Goal: Communication & Community: Answer question/provide support

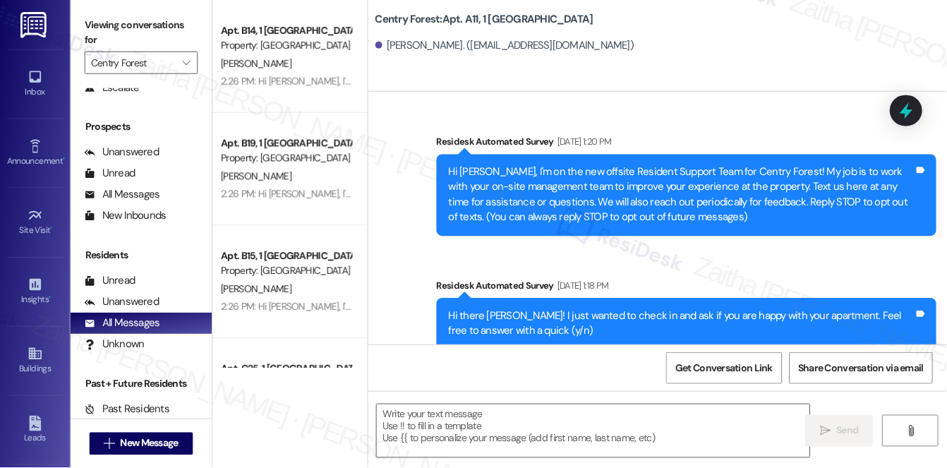
scroll to position [10181, 0]
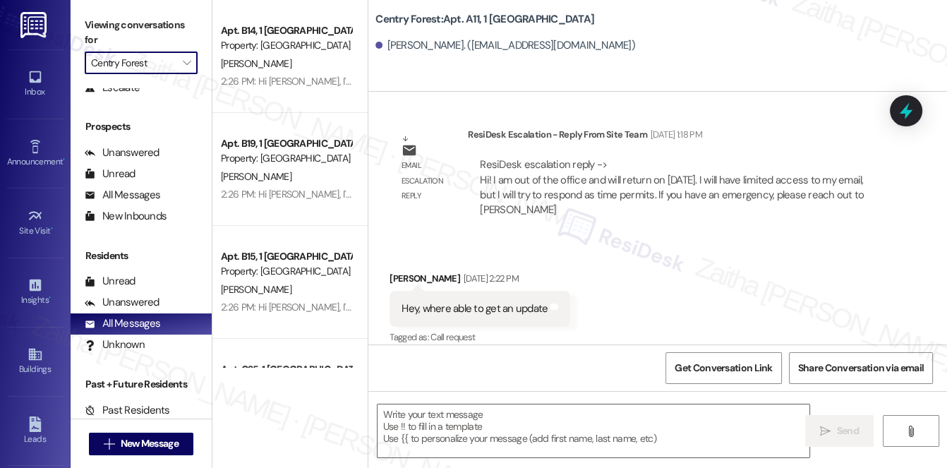
click at [140, 66] on input "Centry Forest" at bounding box center [133, 62] width 84 height 23
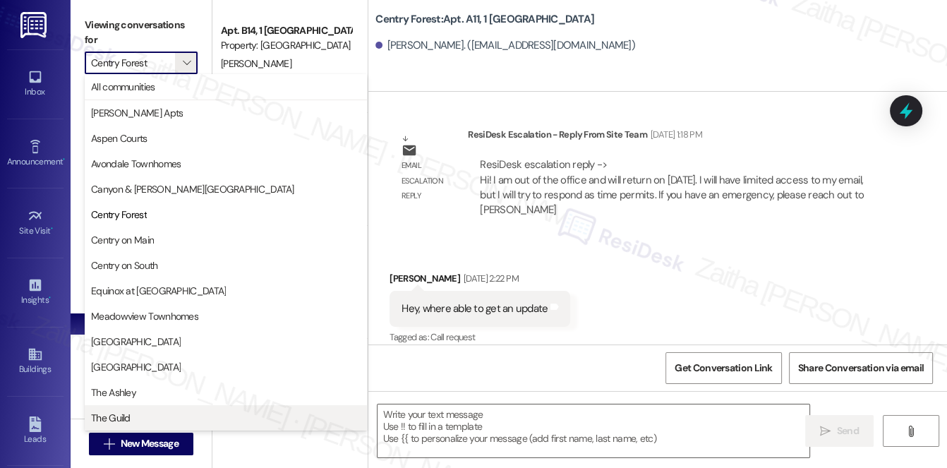
click at [130, 415] on span "The Guild" at bounding box center [225, 418] width 269 height 14
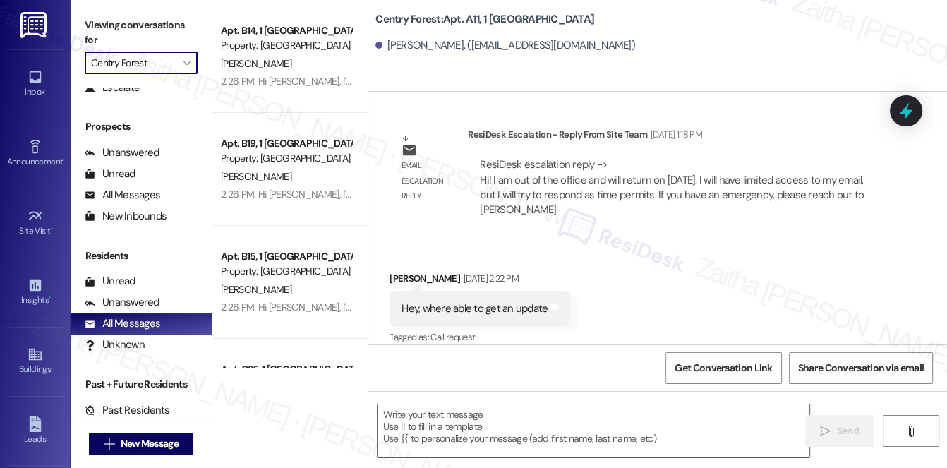
type input "The Guild"
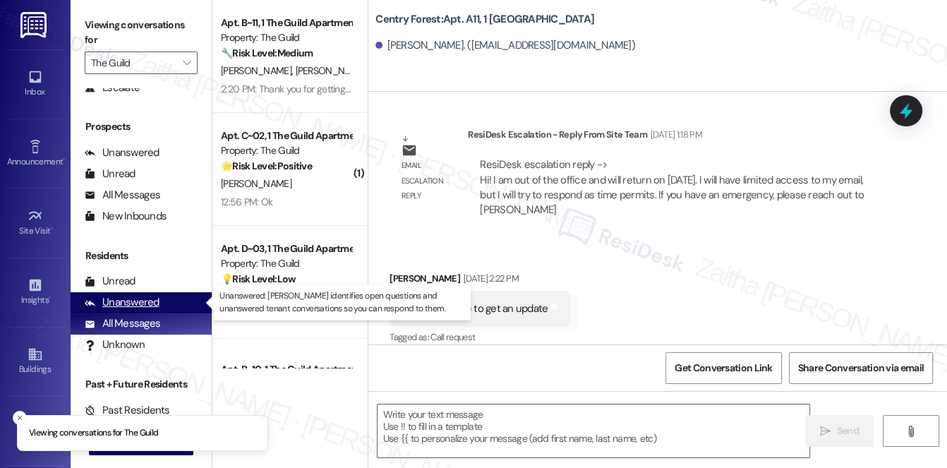
click at [142, 302] on div "Unanswered" at bounding box center [122, 302] width 75 height 15
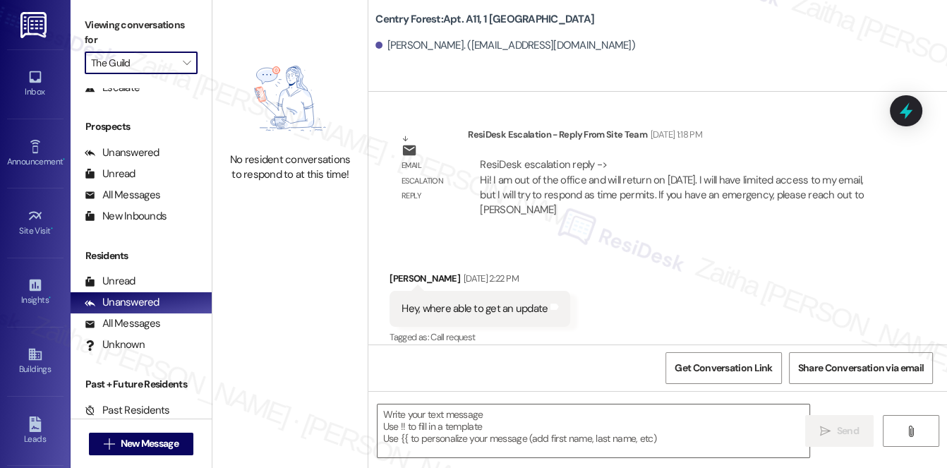
click at [123, 57] on input "The Guild" at bounding box center [133, 62] width 84 height 23
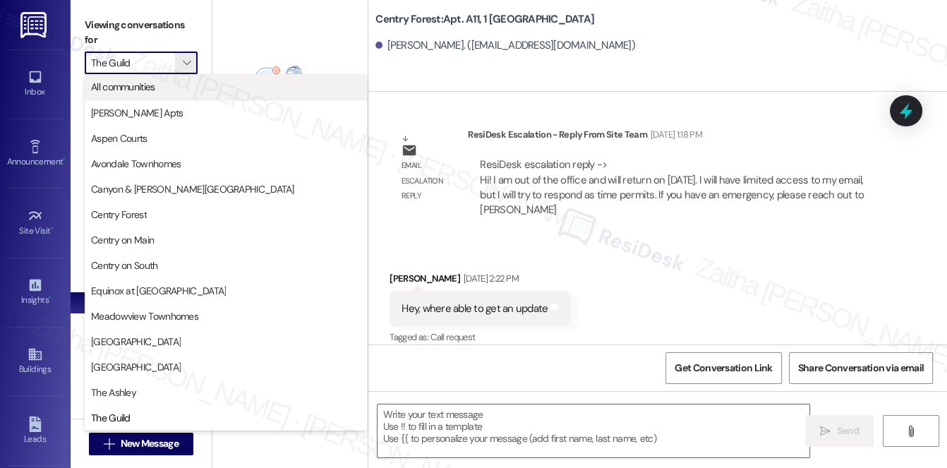
click at [142, 84] on span "All communities" at bounding box center [123, 87] width 64 height 14
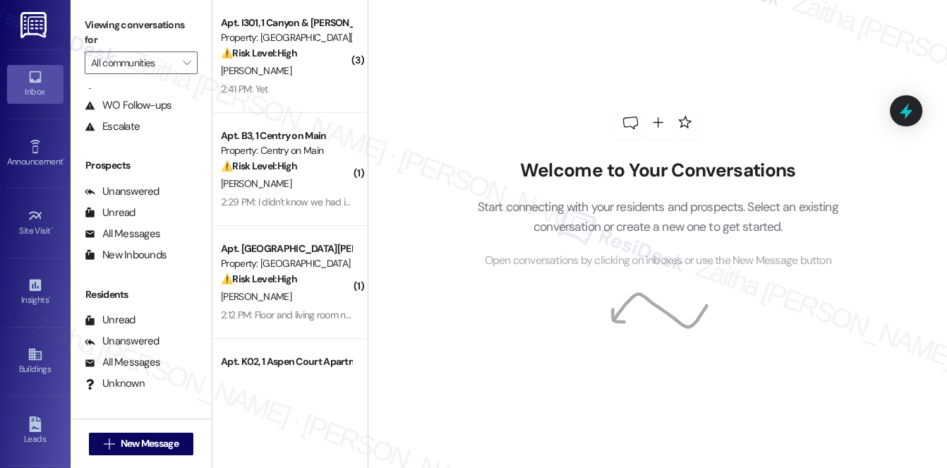
scroll to position [168, 0]
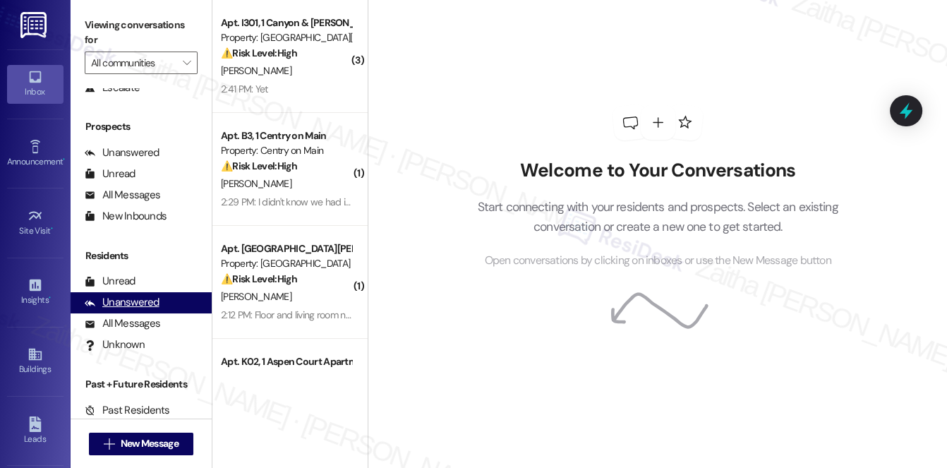
click at [138, 301] on div "Unanswered" at bounding box center [122, 302] width 75 height 15
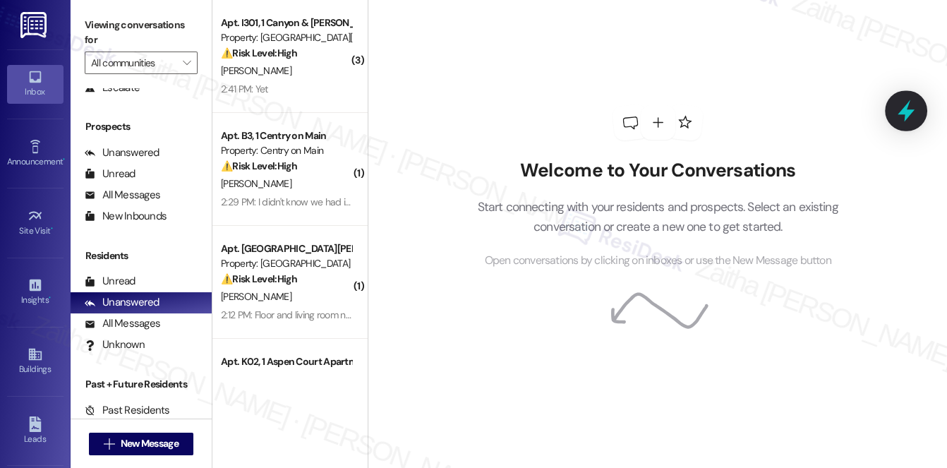
click at [905, 116] on icon at bounding box center [905, 111] width 17 height 22
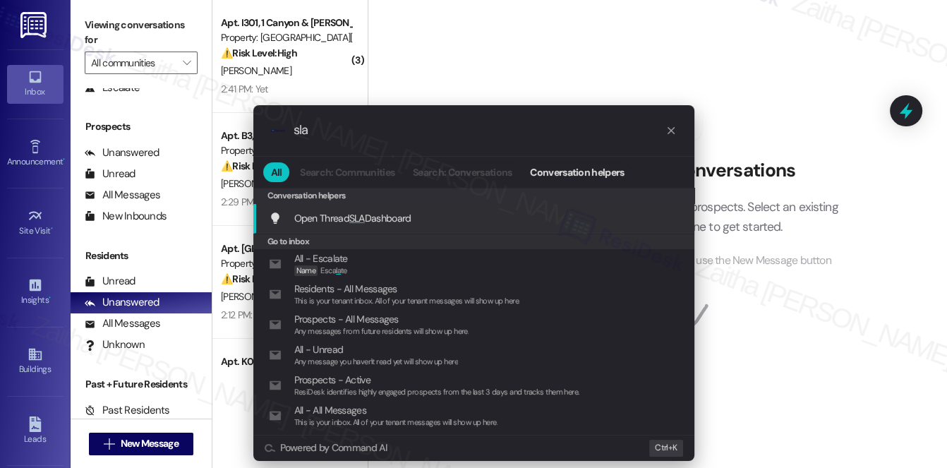
type input "sla"
click at [365, 219] on span "Open Thread SLA Dashboard" at bounding box center [352, 218] width 117 height 13
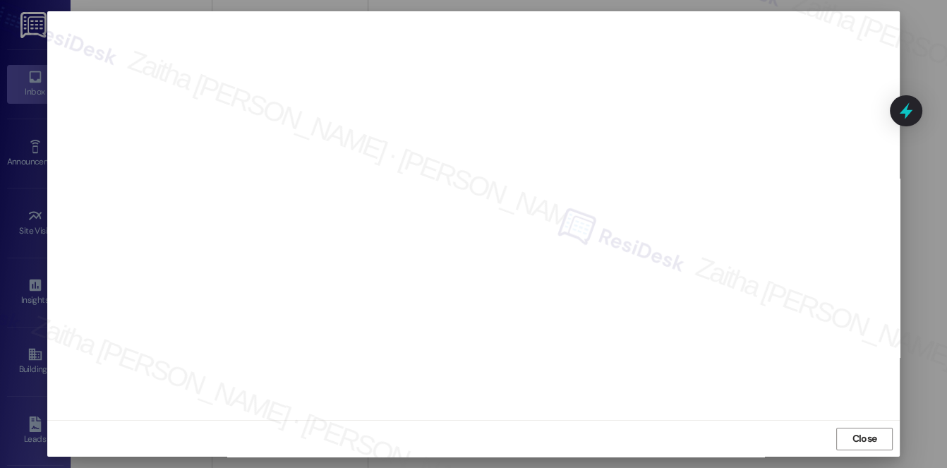
scroll to position [7, 0]
click at [859, 442] on span "Close" at bounding box center [864, 444] width 25 height 15
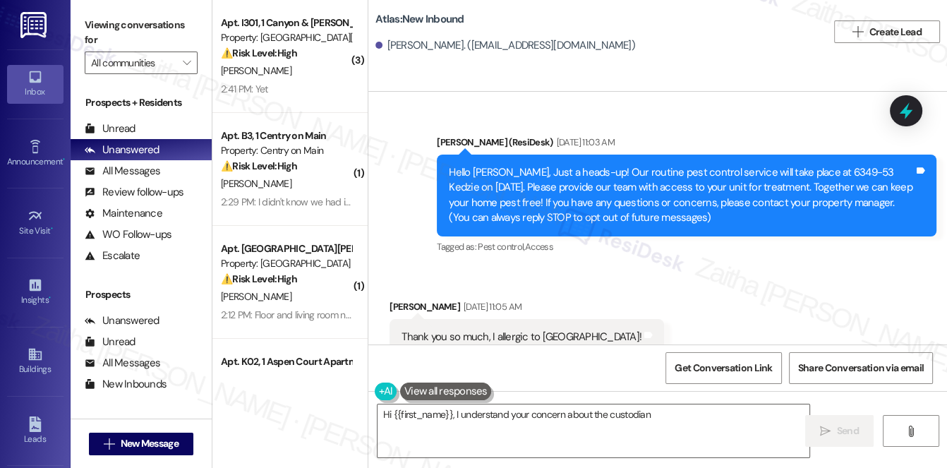
scroll to position [26114, 0]
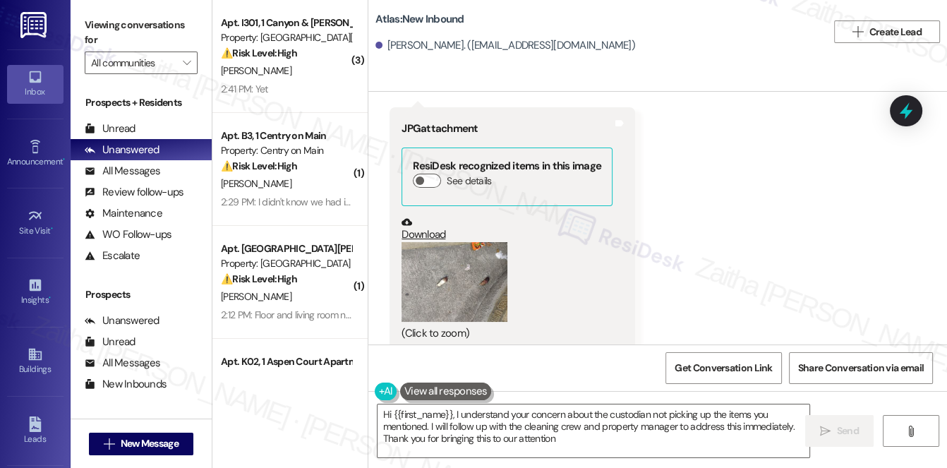
type textarea "Hi {{first_name}}, I understand your concern about the custodian not picking up…"
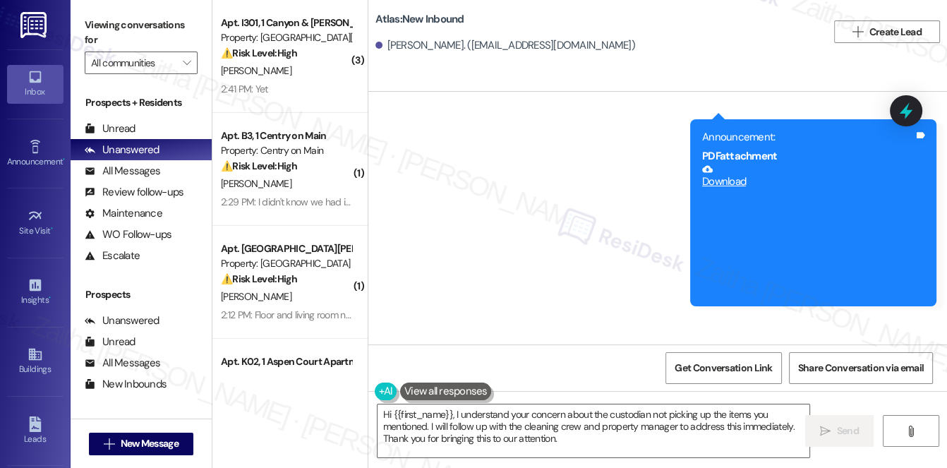
scroll to position [25474, 0]
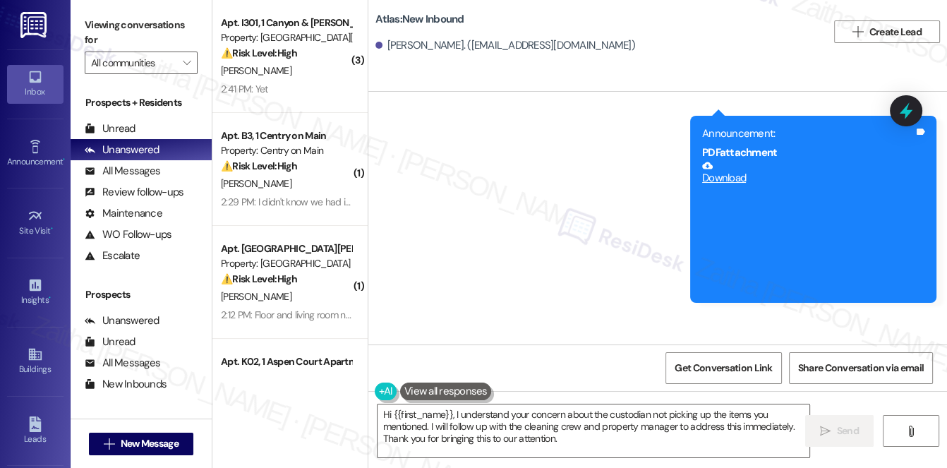
scroll to position [25538, 0]
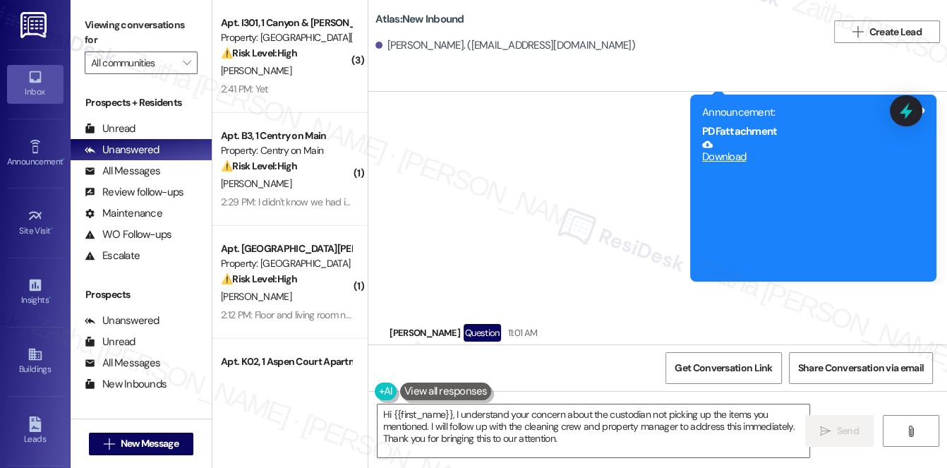
drag, startPoint x: 396, startPoint y: 135, endPoint x: 596, endPoint y: 133, distance: 199.6
click at [596, 346] on div "Hi Sarah, when the custodian came to clean outside of the building, the custodi…" at bounding box center [638, 371] width 499 height 51
copy div "Hi Sarah, when the custodian came to clean"
click at [647, 346] on div "Hi Sarah, when the custodian came to clean outside of the building, the custodi…" at bounding box center [638, 371] width 499 height 51
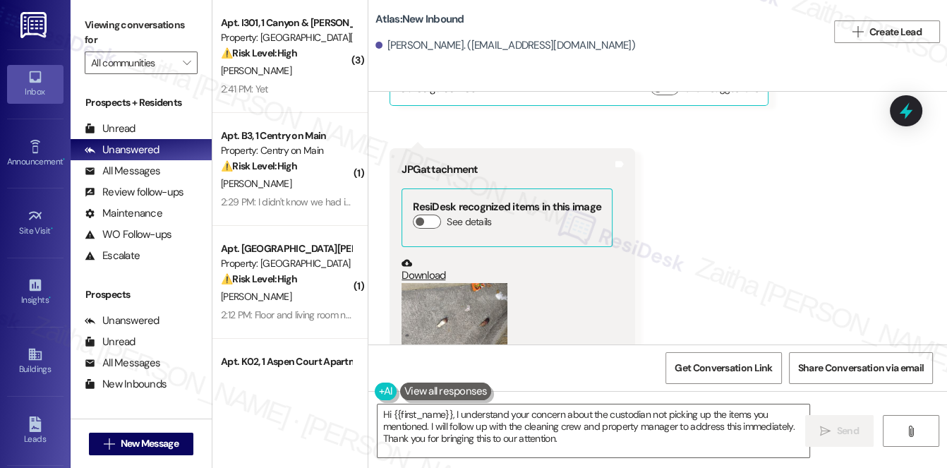
scroll to position [25927, 0]
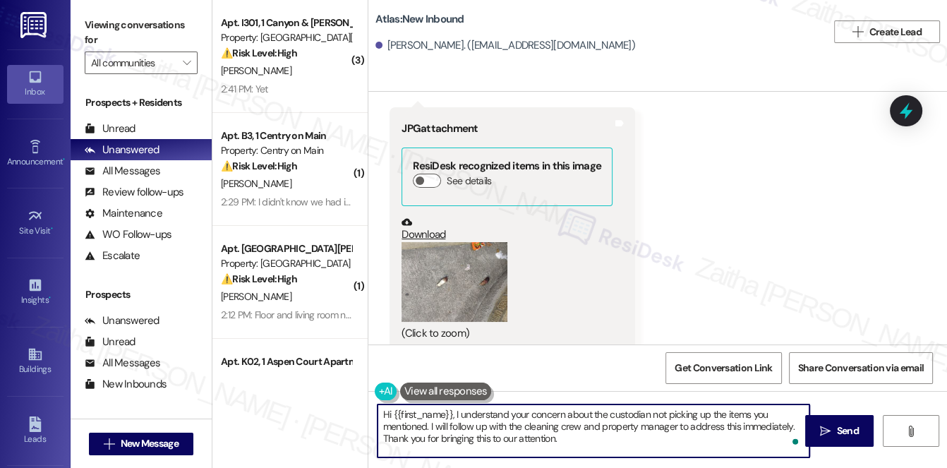
drag, startPoint x: 381, startPoint y: 414, endPoint x: 575, endPoint y: 444, distance: 196.3
click at [575, 444] on textarea "Hi {{first_name}}, I understand your concern about the custodian not picking up…" at bounding box center [593, 430] width 432 height 53
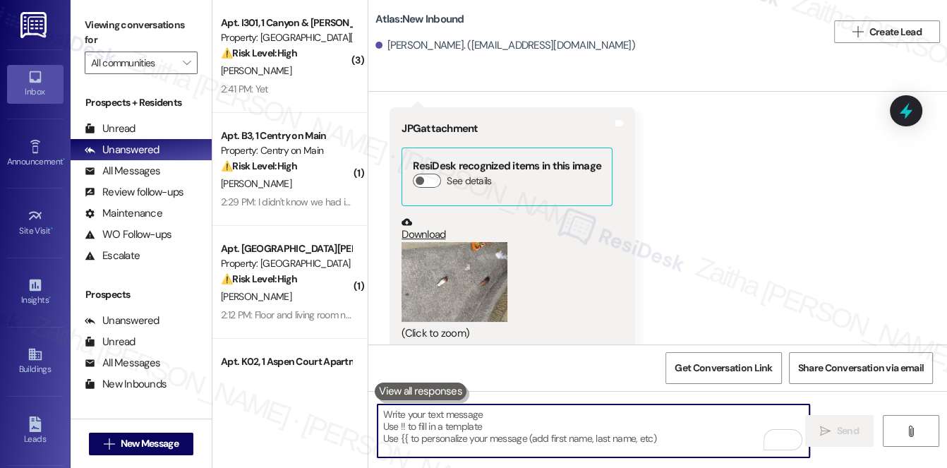
click at [400, 49] on div "[PERSON_NAME]. ([EMAIL_ADDRESS][DOMAIN_NAME])" at bounding box center [505, 45] width 260 height 15
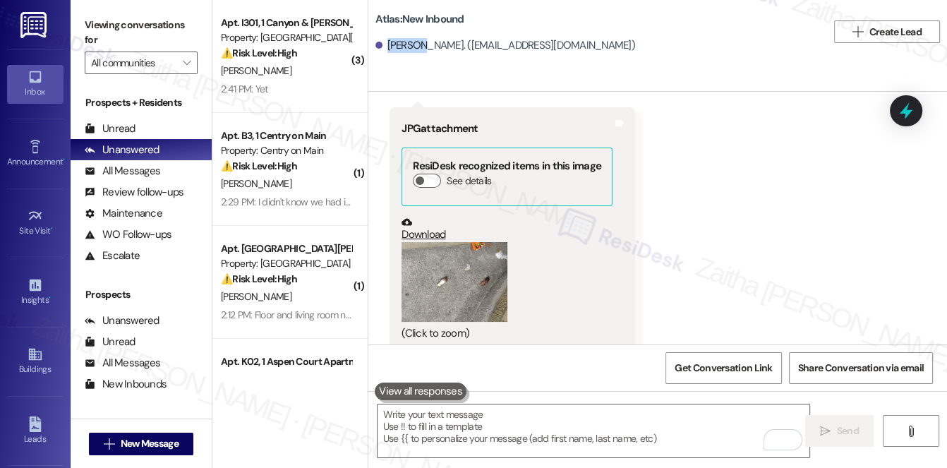
click at [400, 49] on div "[PERSON_NAME]. ([EMAIL_ADDRESS][DOMAIN_NAME])" at bounding box center [505, 45] width 260 height 15
copy div "Yolanda"
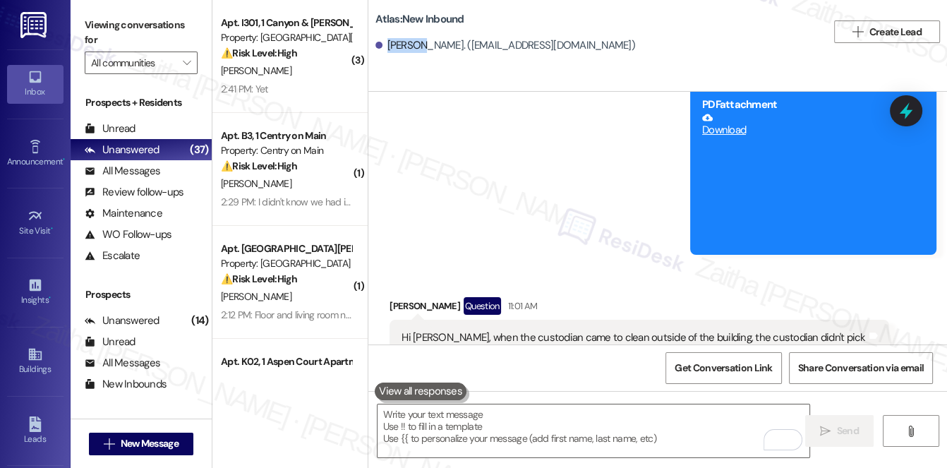
scroll to position [25543, 0]
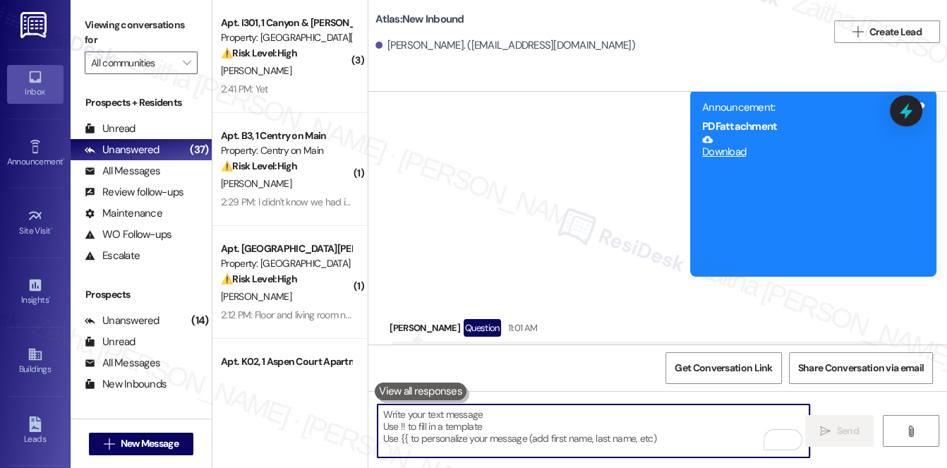
click at [451, 424] on textarea "To enrich screen reader interactions, please activate Accessibility in Grammarl…" at bounding box center [593, 430] width 432 height 53
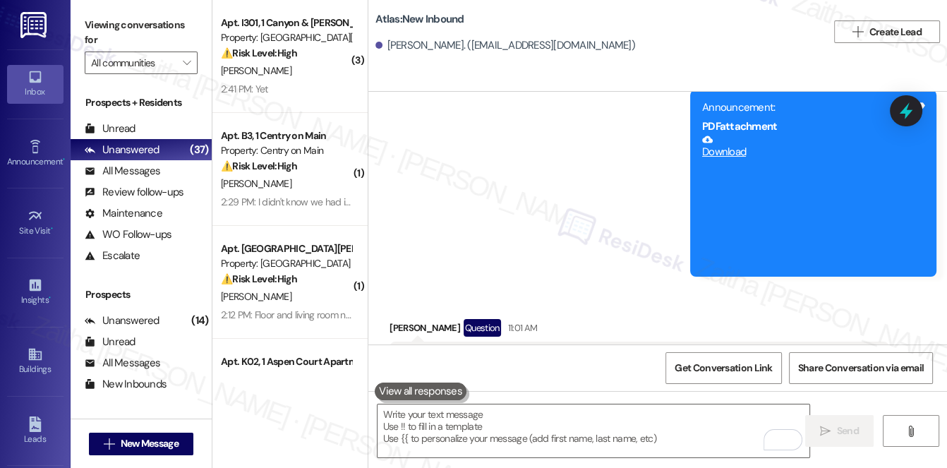
drag, startPoint x: 451, startPoint y: 424, endPoint x: 831, endPoint y: 224, distance: 429.1
click at [831, 308] on div "Received via SMS Yolanda Velasquez Question 11:01 AM Hi Sarah, when the custodi…" at bounding box center [639, 384] width 521 height 152
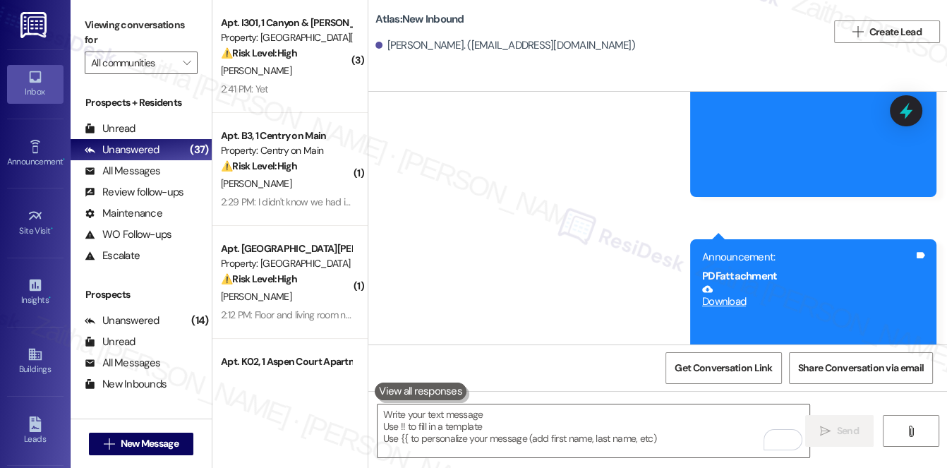
scroll to position [25415, 0]
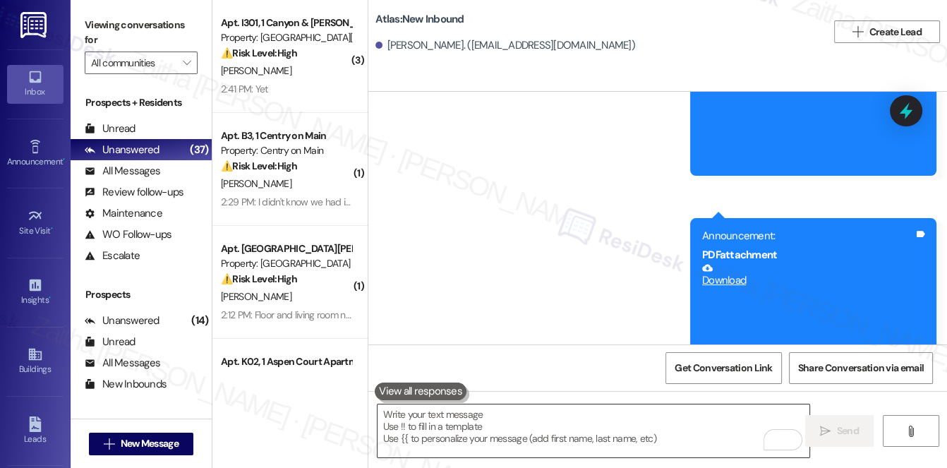
click at [463, 422] on textarea "To enrich screen reader interactions, please activate Accessibility in Grammarl…" at bounding box center [593, 430] width 432 height 53
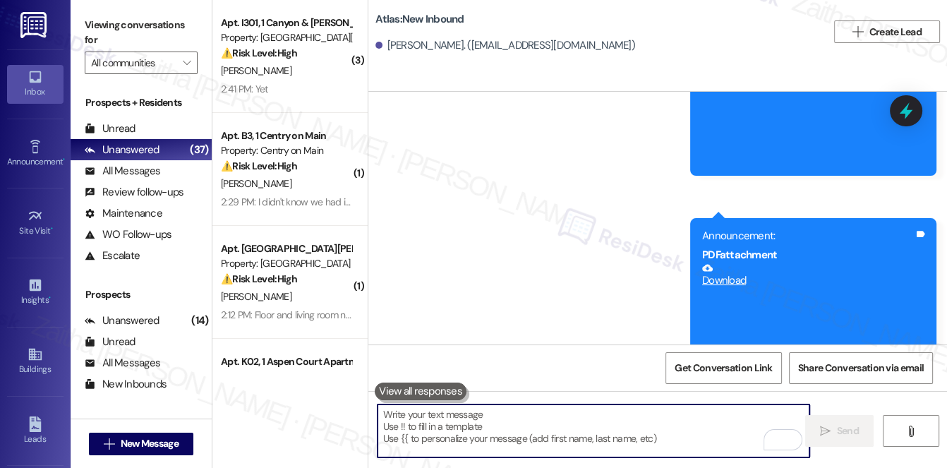
paste textarea "Hi Yolanda, thank you for the photo and for bringing this to our attention. I’m…"
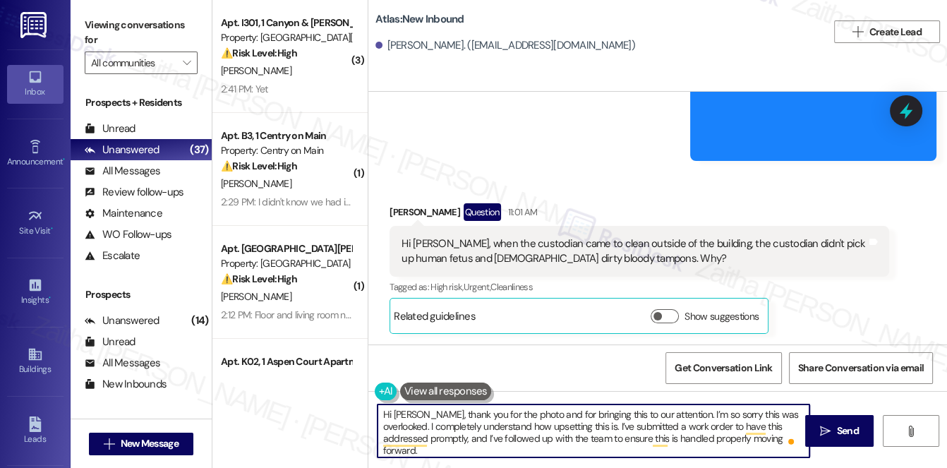
scroll to position [25735, 0]
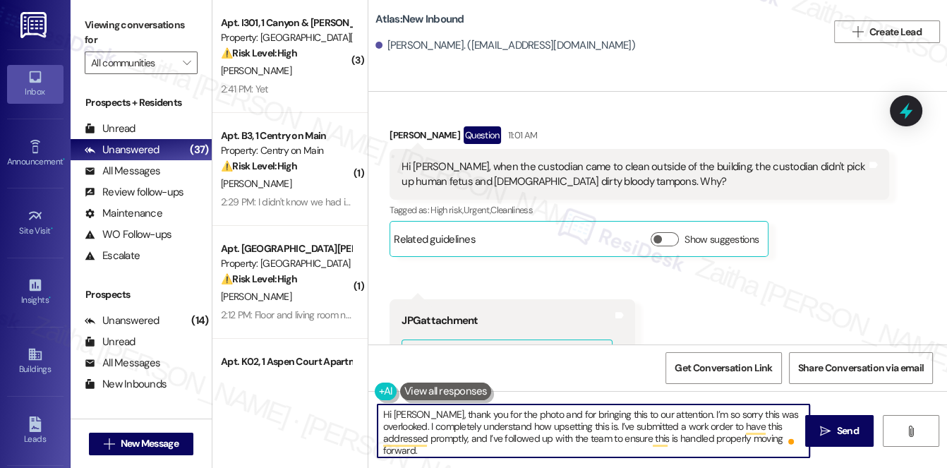
click at [440, 436] on textarea "Hi Yolanda, thank you for the photo and for bringing this to our attention. I’m…" at bounding box center [593, 430] width 432 height 53
click at [786, 428] on textarea "Hi Yolanda, thank you for the photo and for bringing this to our attention. I’m…" at bounding box center [593, 430] width 432 height 53
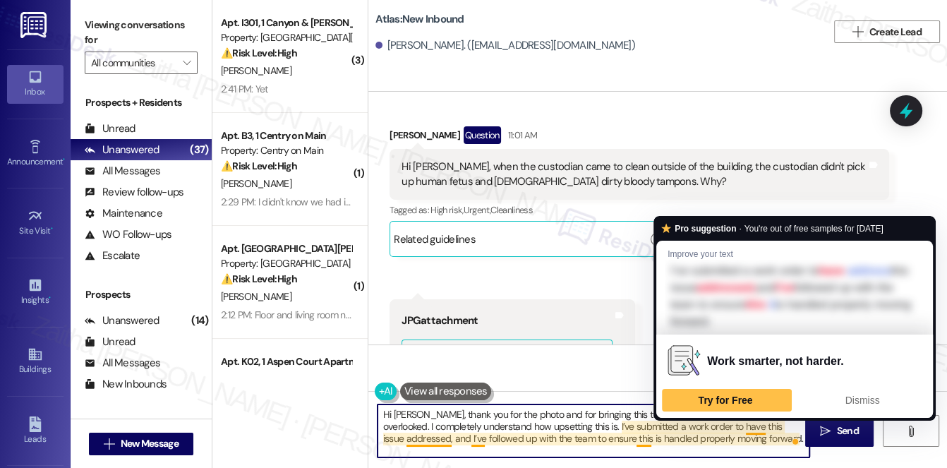
click at [423, 435] on textarea "Hi Yolanda, thank you for the photo and for bringing this to our attention. I’m…" at bounding box center [593, 430] width 432 height 53
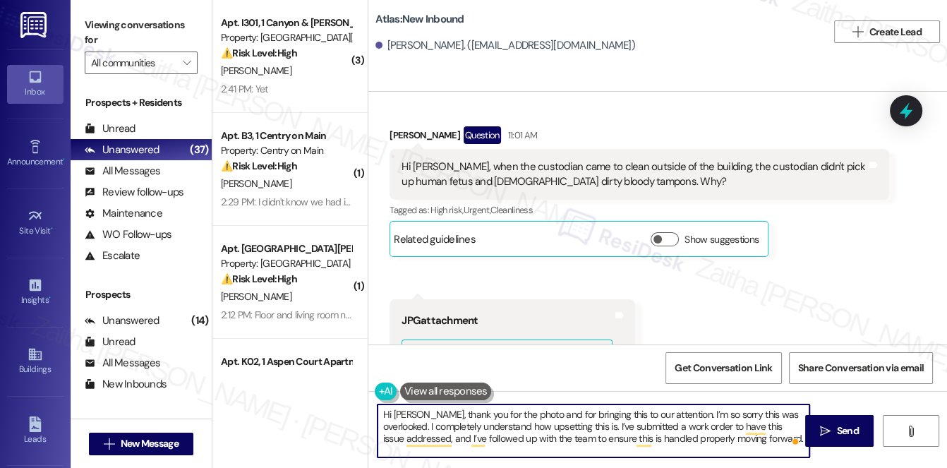
click at [423, 435] on textarea "Hi Yolanda, thank you for the photo and for bringing this to our attention. I’m…" at bounding box center [593, 430] width 432 height 53
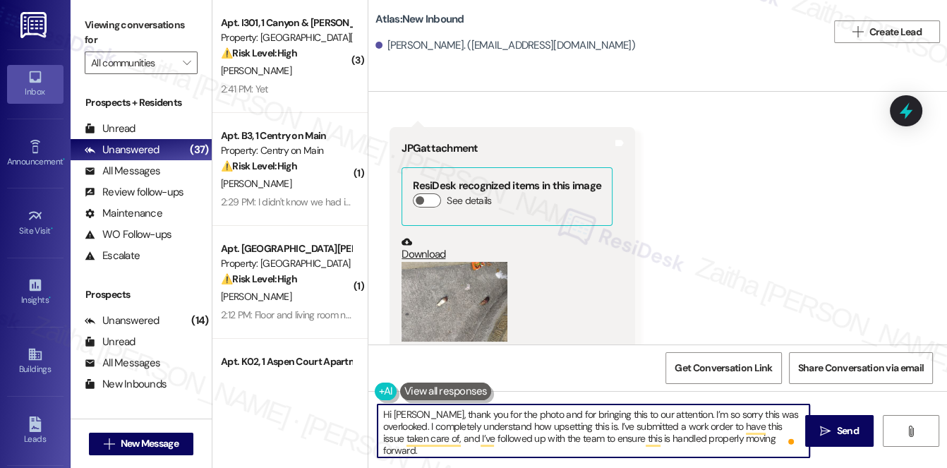
scroll to position [25927, 0]
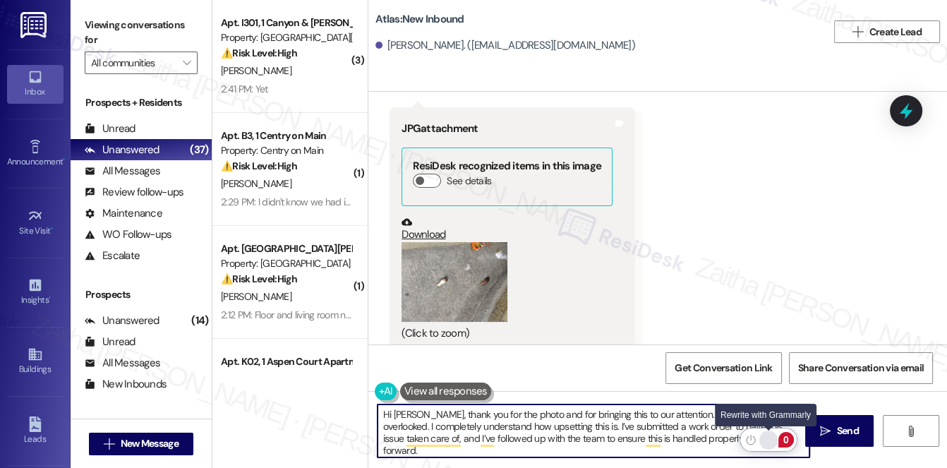
click at [767, 434] on div "Rewrite with Grammarly" at bounding box center [768, 440] width 16 height 16
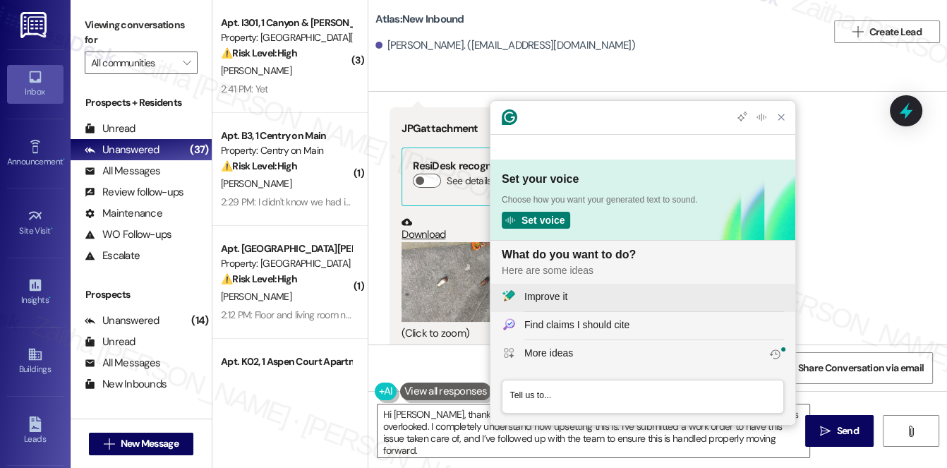
scroll to position [0, 0]
click at [589, 303] on div "Improve it" at bounding box center [654, 296] width 260 height 15
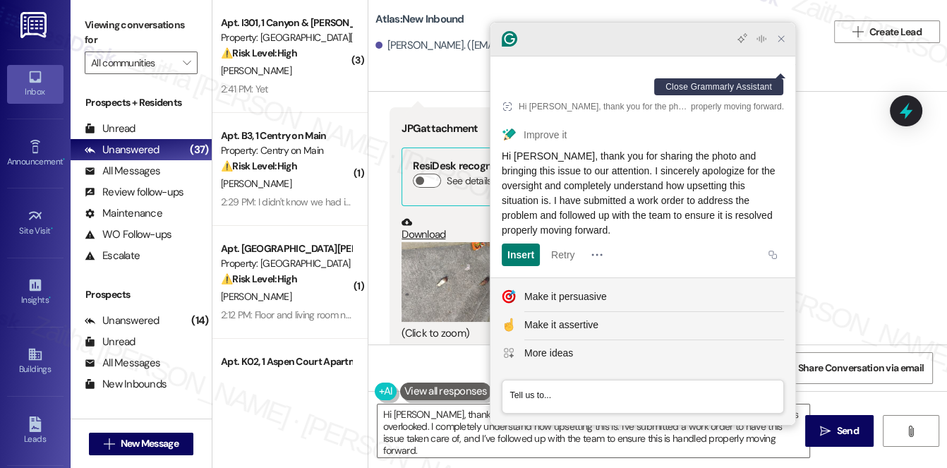
click at [780, 44] on icon "Close Grammarly Assistant" at bounding box center [780, 38] width 11 height 11
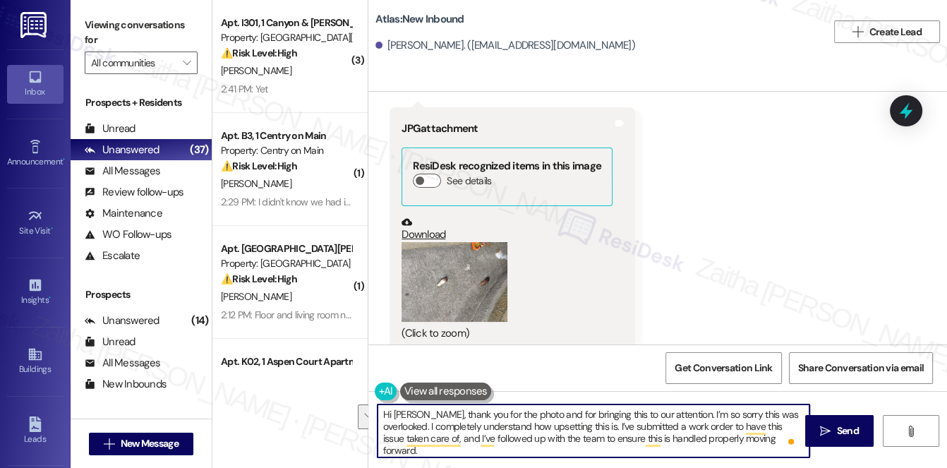
drag, startPoint x: 745, startPoint y: 425, endPoint x: 466, endPoint y: 440, distance: 279.7
click at [466, 440] on textarea "Hi Yolanda, thank you for the photo and for bringing this to our attention. I’m…" at bounding box center [593, 430] width 432 height 53
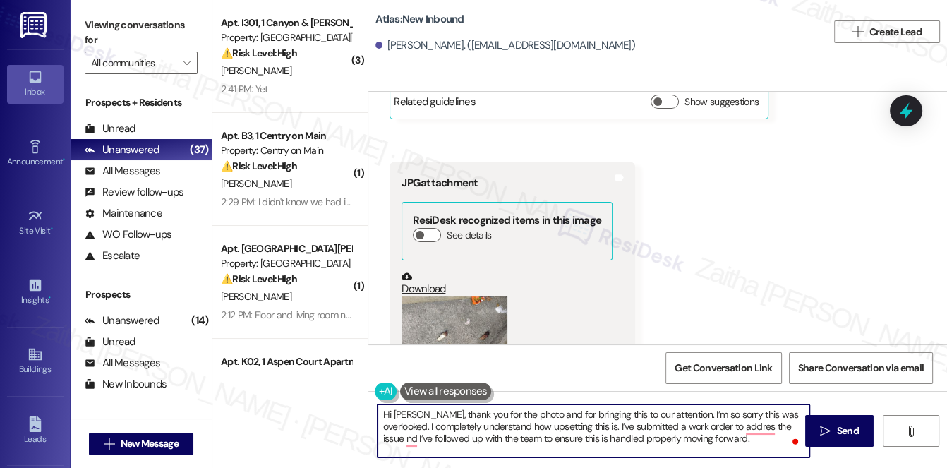
scroll to position [25864, 0]
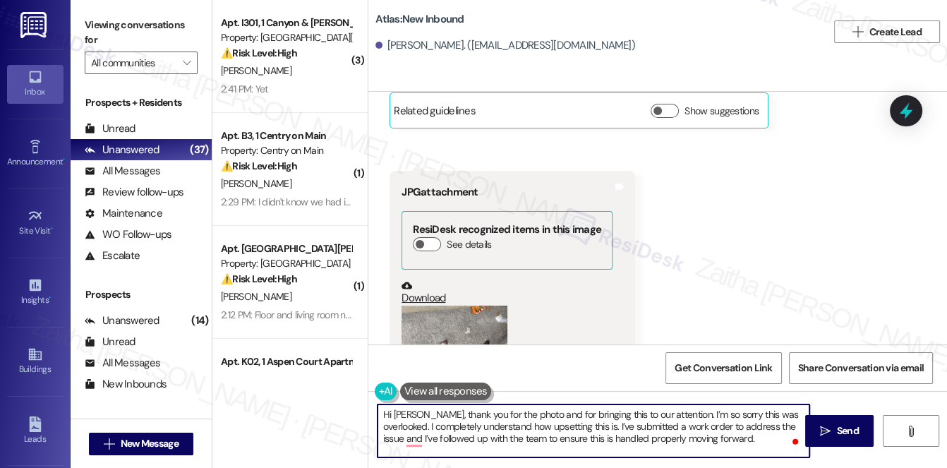
click at [434, 437] on textarea "Hi Yolanda, thank you for the photo and for bringing this to our attention. I’m…" at bounding box center [593, 430] width 432 height 53
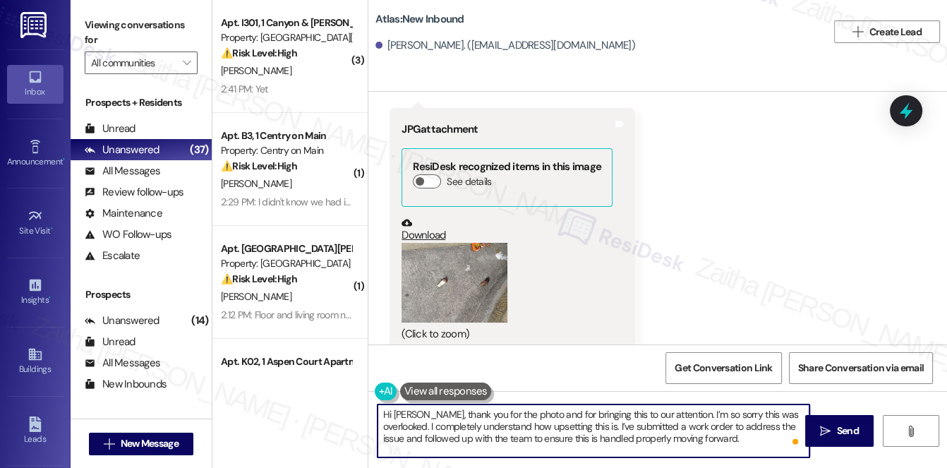
scroll to position [25927, 0]
type textarea "Hi [PERSON_NAME], thank you for the photo and for bringing this to our attentio…"
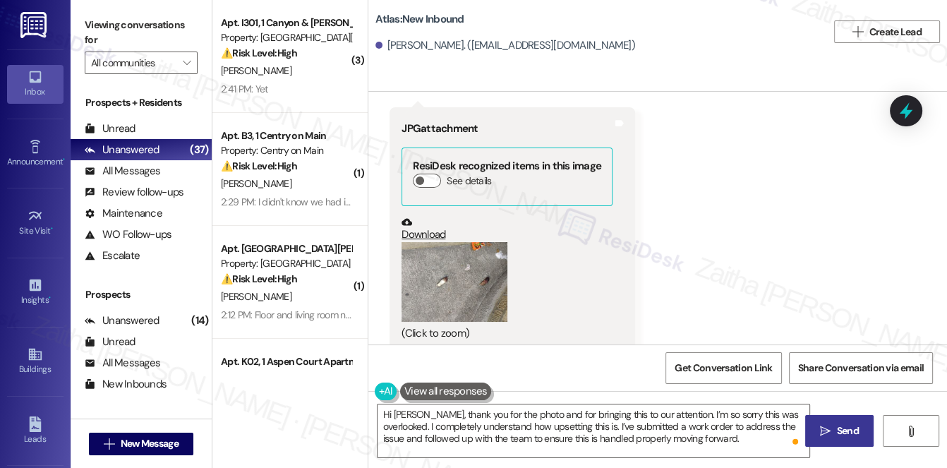
click at [848, 438] on button " Send" at bounding box center [839, 431] width 68 height 32
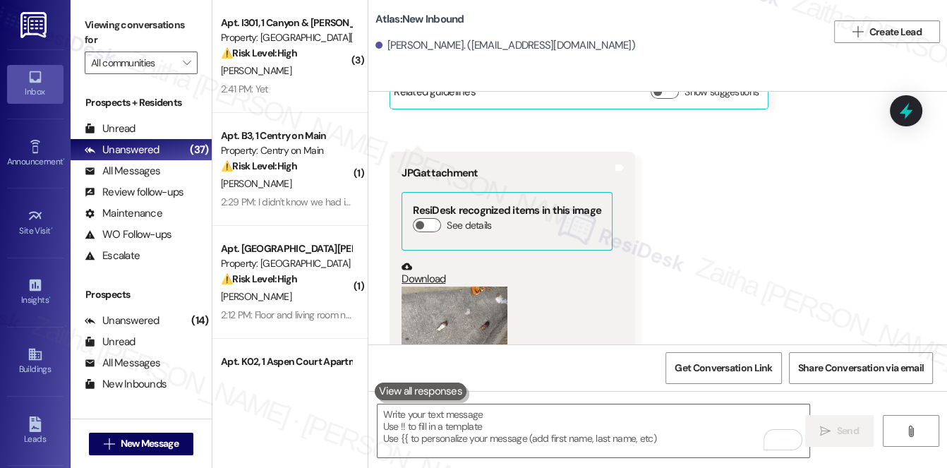
scroll to position [25864, 0]
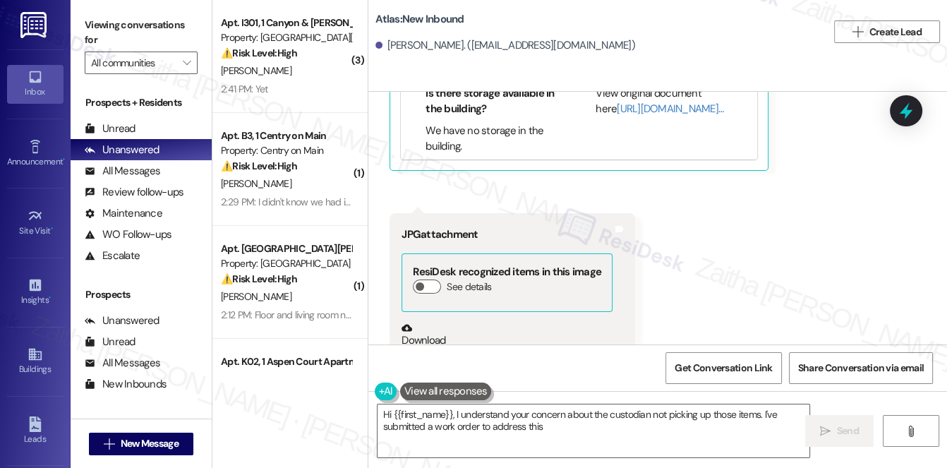
scroll to position [26008, 0]
type textarea "Hi {{first_name}}, I understand your concern about the custodian not picking up…"
click at [442, 348] on button "Zoom image" at bounding box center [454, 388] width 106 height 80
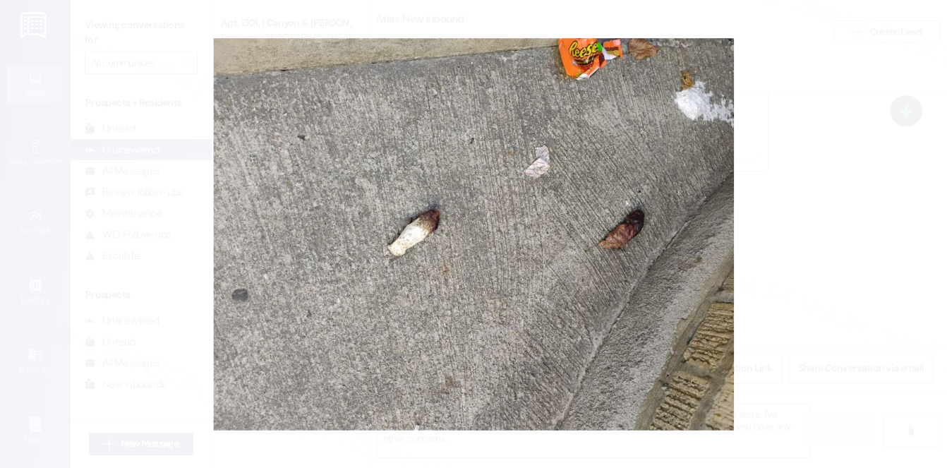
click at [827, 188] on button "Unzoom image" at bounding box center [473, 234] width 947 height 468
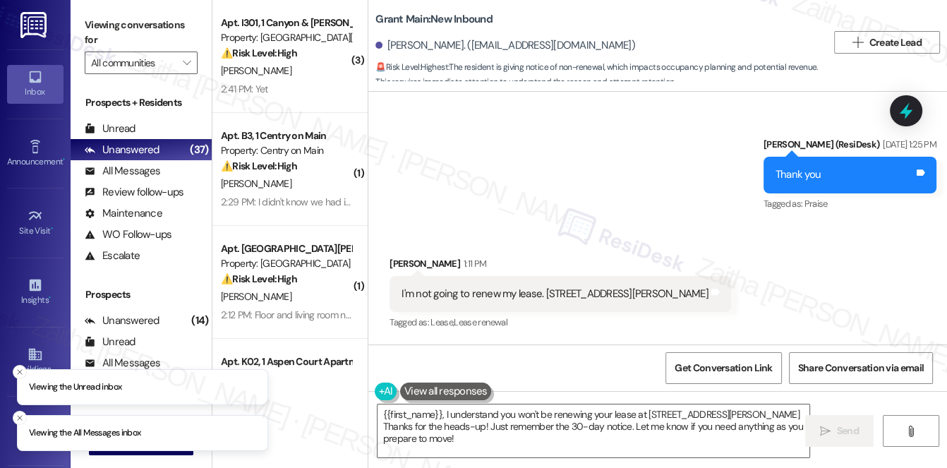
scroll to position [9157, 0]
